Goal: Navigation & Orientation: Find specific page/section

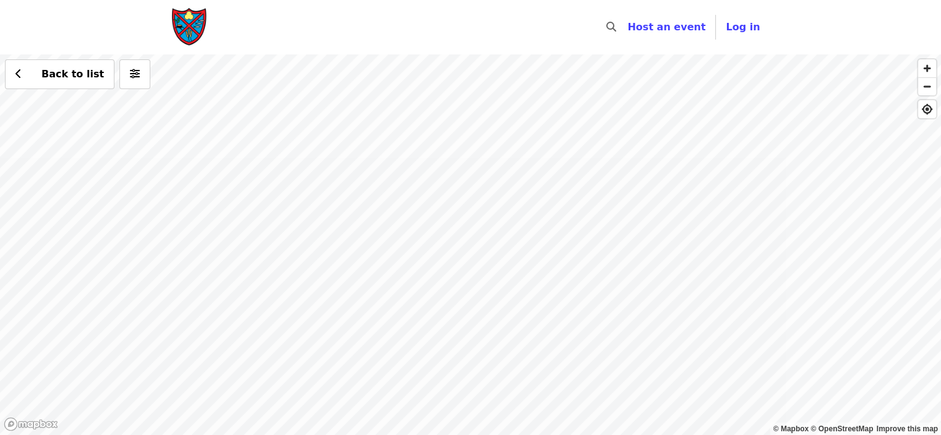
drag, startPoint x: 661, startPoint y: 299, endPoint x: 657, endPoint y: 93, distance: 206.0
click at [657, 93] on div "Back to list" at bounding box center [470, 244] width 941 height 380
drag, startPoint x: 373, startPoint y: 200, endPoint x: 876, endPoint y: 288, distance: 511.1
click at [876, 288] on div "Back to list" at bounding box center [470, 244] width 941 height 380
drag, startPoint x: 266, startPoint y: 209, endPoint x: 460, endPoint y: 255, distance: 199.1
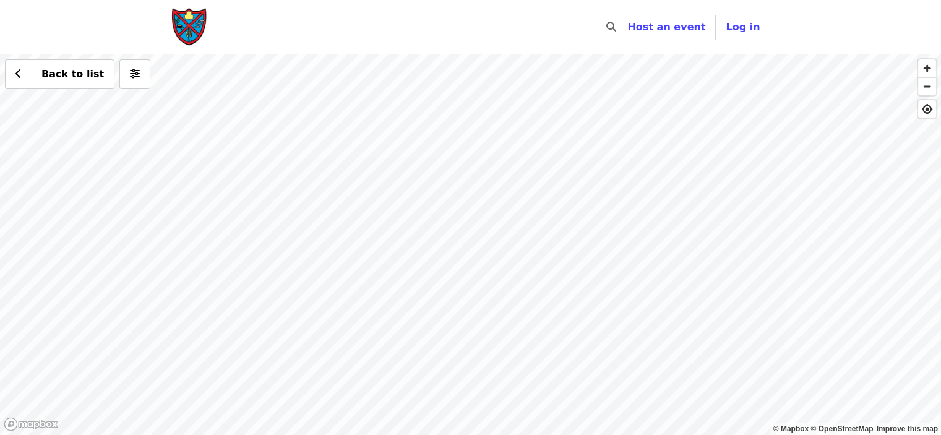
click at [727, 305] on div "Back to list" at bounding box center [470, 244] width 941 height 380
drag, startPoint x: 402, startPoint y: 229, endPoint x: 817, endPoint y: 372, distance: 439.1
click at [816, 374] on div "Back to list" at bounding box center [470, 244] width 941 height 380
drag, startPoint x: 385, startPoint y: 262, endPoint x: 329, endPoint y: 445, distance: 190.8
click at [329, 434] on html "Skip to content ​ Host an event Host Log in © Mapbox © OpenStreetMap Improve th…" at bounding box center [470, 217] width 941 height 435
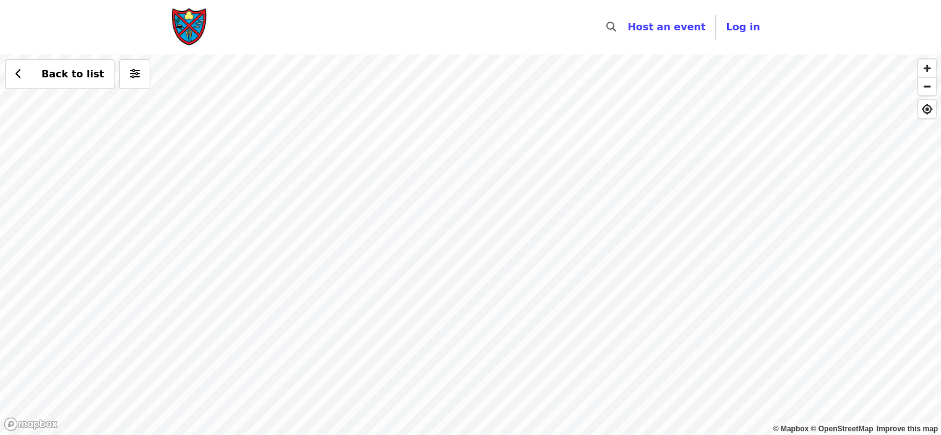
drag, startPoint x: 435, startPoint y: 180, endPoint x: 435, endPoint y: 447, distance: 267.2
click at [435, 434] on html "Skip to content ​ Host an event Host Log in © Mapbox © OpenStreetMap Improve th…" at bounding box center [470, 217] width 941 height 435
drag, startPoint x: 482, startPoint y: 197, endPoint x: 373, endPoint y: 427, distance: 254.0
click at [373, 427] on div "Back to list" at bounding box center [470, 244] width 941 height 380
click at [491, 140] on div "Back to list" at bounding box center [470, 244] width 941 height 380
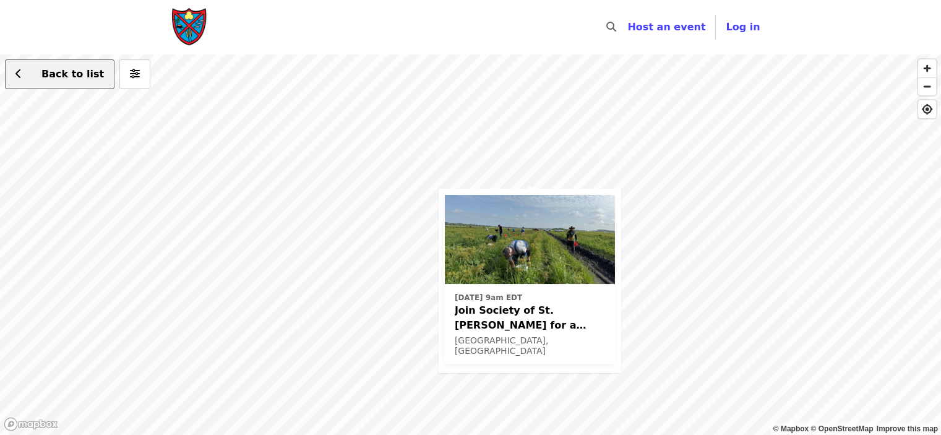
click at [88, 82] on button "Back to list" at bounding box center [59, 74] width 109 height 30
